Goal: Navigation & Orientation: Find specific page/section

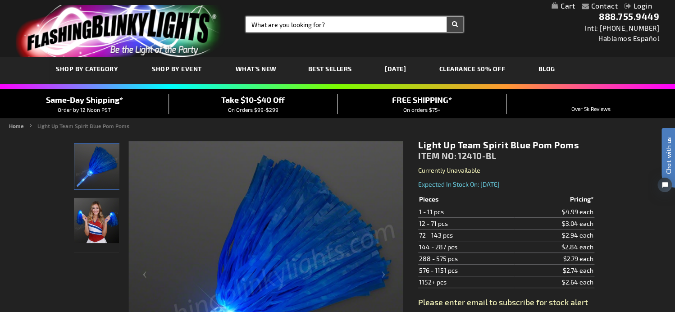
click at [283, 19] on input "Search" at bounding box center [354, 24] width 217 height 15
type input "remote bracelet"
click at [446, 17] on button "Search" at bounding box center [454, 24] width 17 height 15
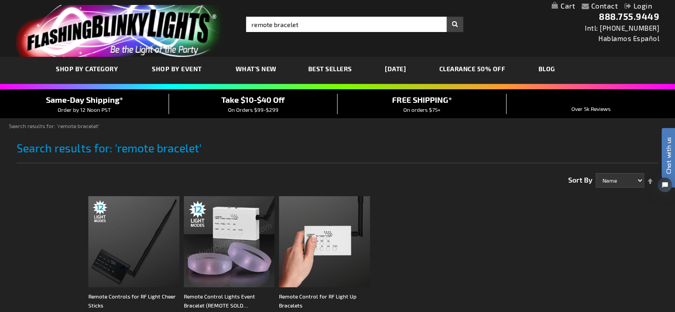
scroll to position [75, 0]
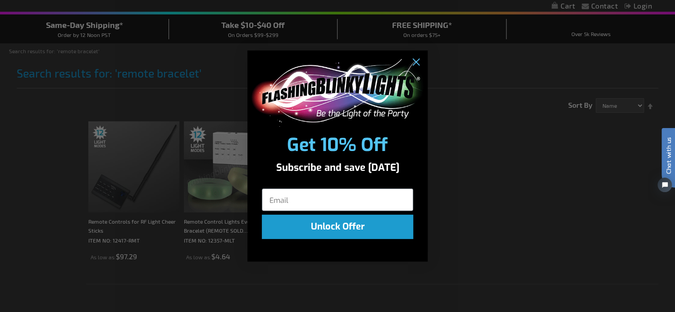
click at [61, 131] on div "Close dialog Get 10% Off Subscribe and save today Unlock Offer Submit" at bounding box center [337, 156] width 675 height 312
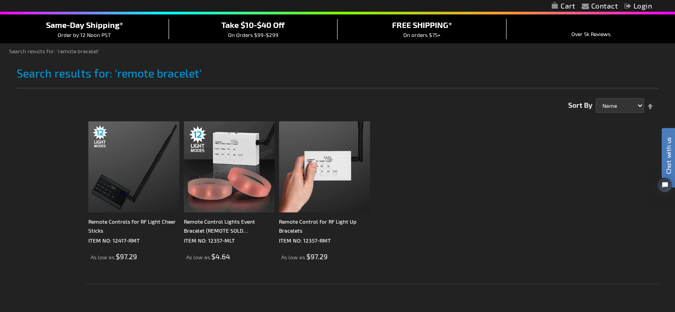
scroll to position [0, 0]
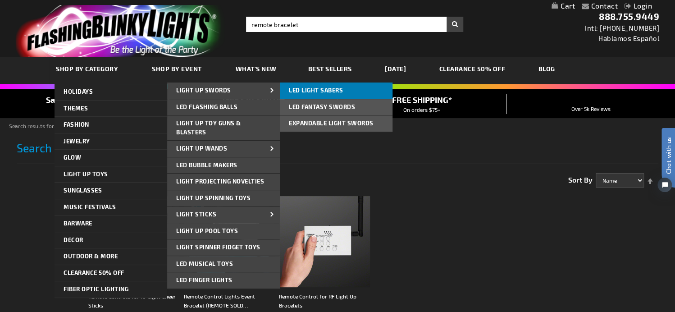
click at [301, 87] on span "LED Light Sabers" at bounding box center [316, 90] width 54 height 7
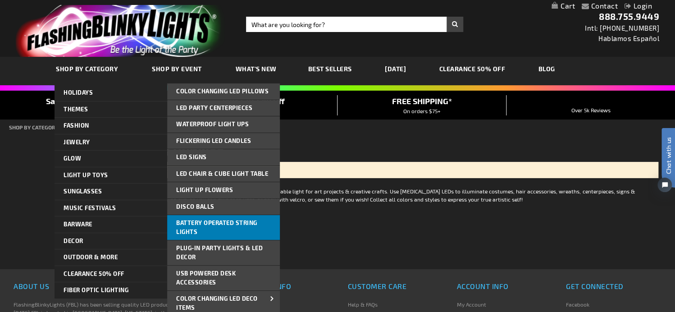
scroll to position [75, 0]
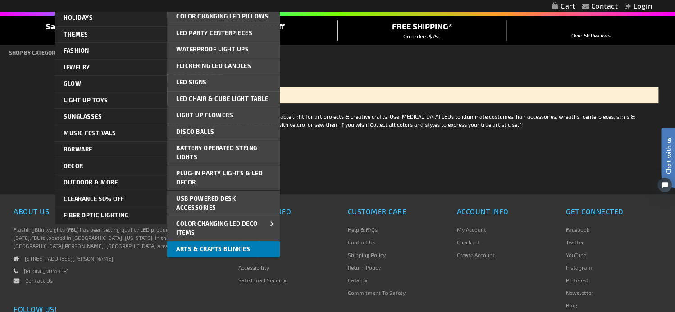
click at [229, 245] on span "Arts & Crafts Blinkies" at bounding box center [213, 248] width 74 height 7
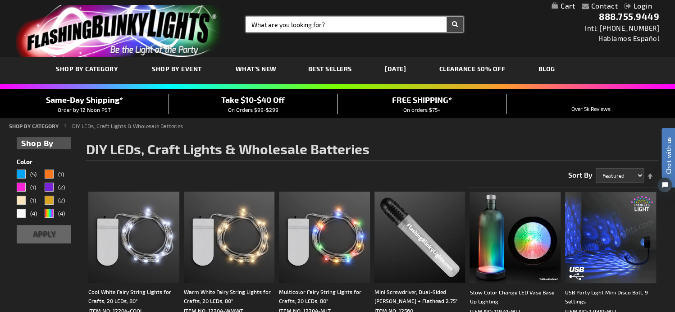
click at [309, 22] on input "Search" at bounding box center [354, 24] width 217 height 15
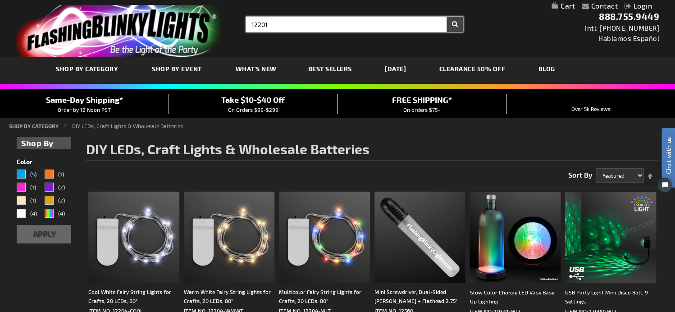
type input "12201"
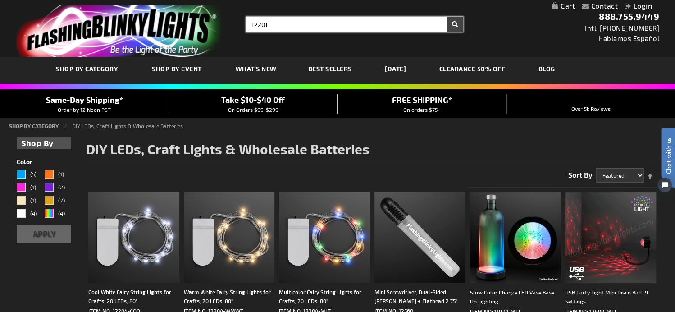
click at [446, 17] on button "Search" at bounding box center [454, 24] width 17 height 15
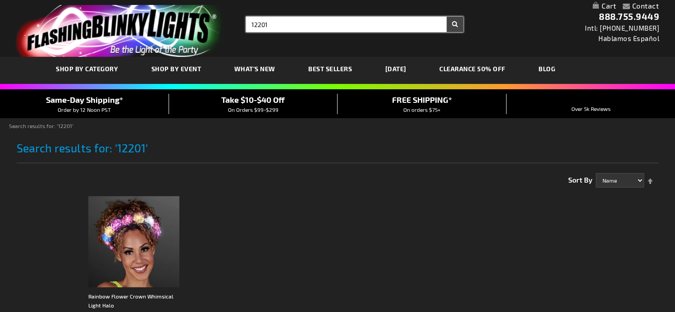
click at [290, 27] on input "12201" at bounding box center [354, 24] width 217 height 15
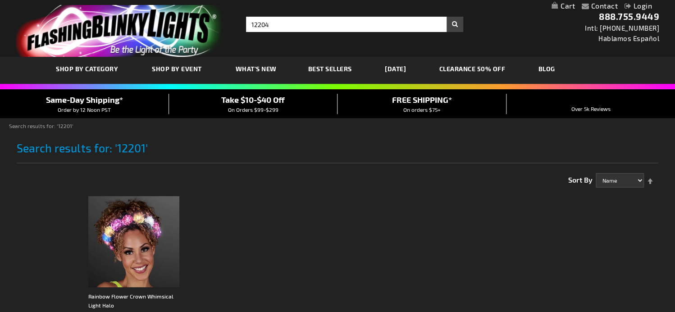
type input "12204"
click at [446, 17] on button "Search" at bounding box center [454, 24] width 17 height 15
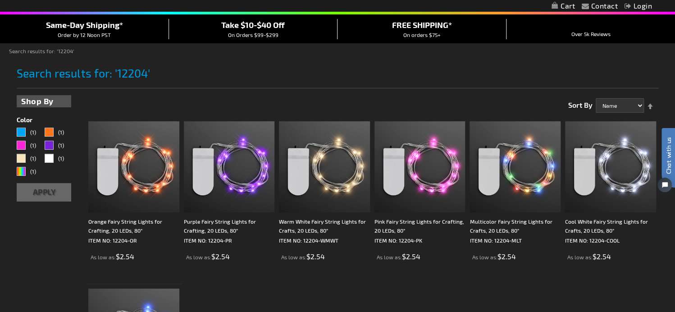
scroll to position [150, 0]
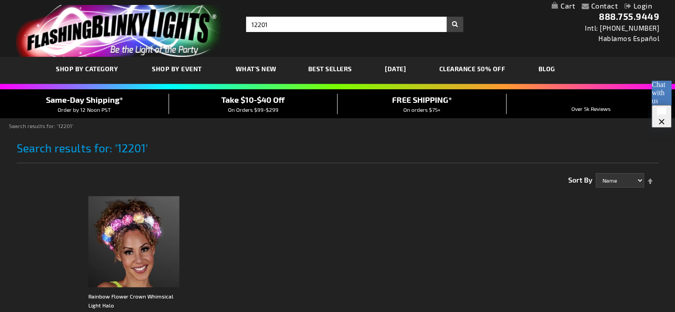
drag, startPoint x: 252, startPoint y: 73, endPoint x: 400, endPoint y: 10, distance: 160.5
click at [254, 73] on link "What's New" at bounding box center [256, 69] width 55 height 30
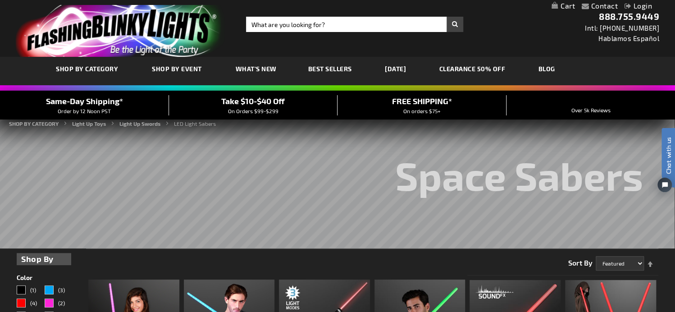
click at [250, 71] on span "What's New" at bounding box center [256, 69] width 41 height 8
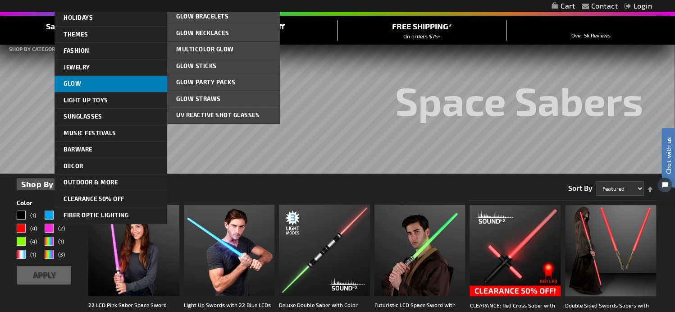
scroll to position [150, 0]
